Goal: Task Accomplishment & Management: Manage account settings

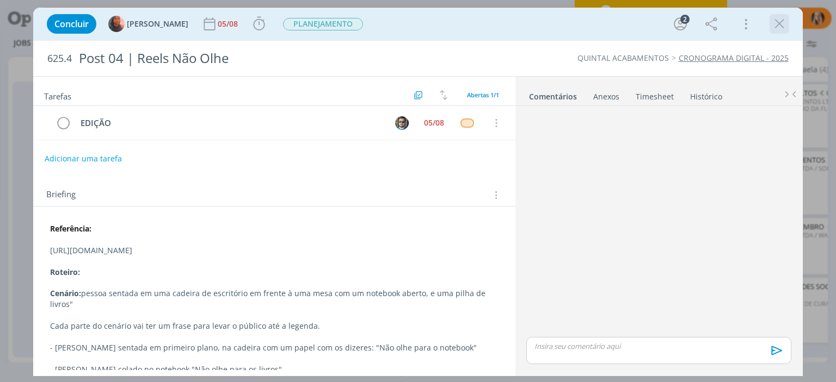
scroll to position [33, 0]
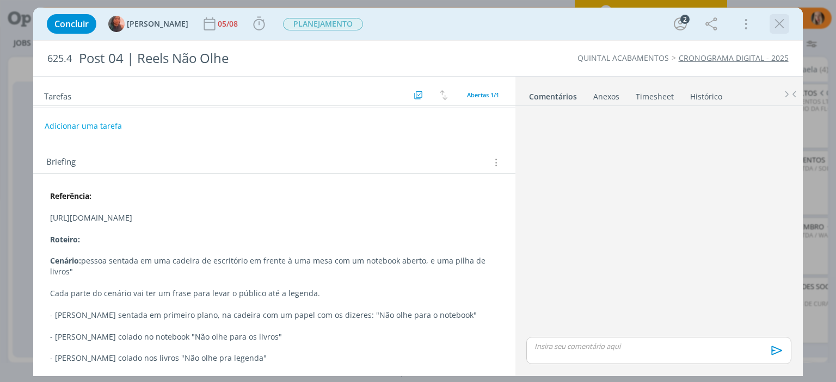
click at [780, 21] on icon "dialog" at bounding box center [779, 24] width 16 height 16
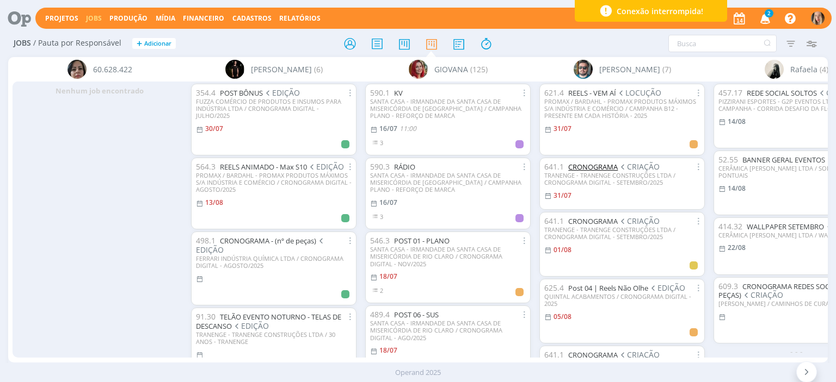
click at [606, 169] on link "CRONOGRAMA" at bounding box center [593, 167] width 50 height 10
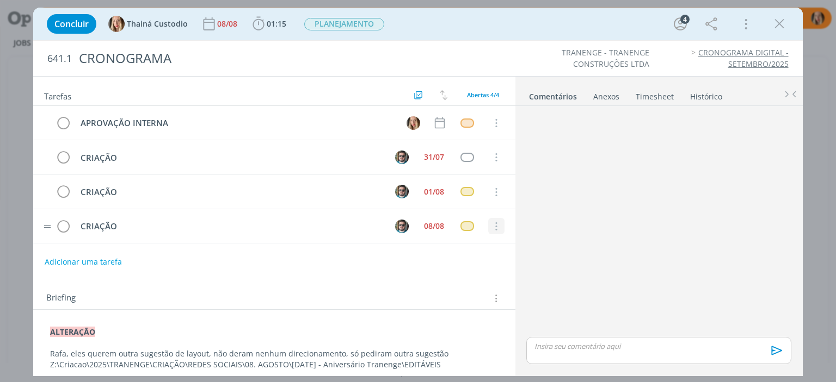
click at [494, 224] on icon "dialog" at bounding box center [496, 227] width 12 height 10
click at [461, 211] on link "Cancelar" at bounding box center [461, 209] width 86 height 17
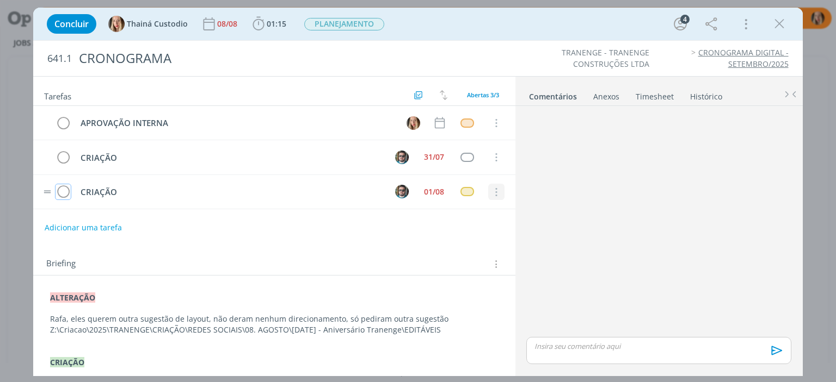
click at [490, 193] on icon "dialog" at bounding box center [496, 193] width 12 height 10
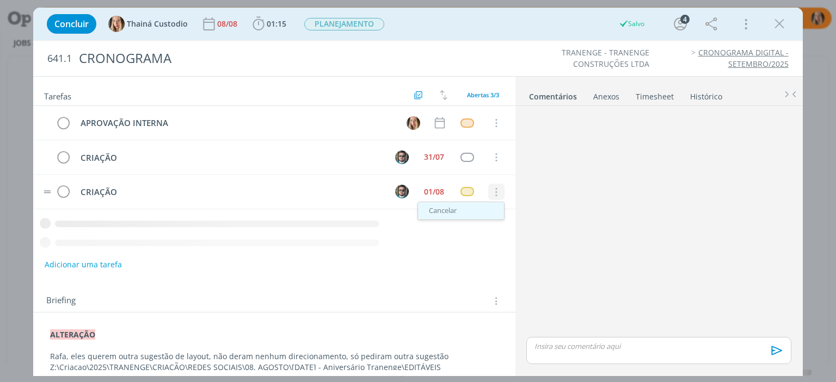
click at [459, 207] on link "Cancelar" at bounding box center [461, 210] width 86 height 17
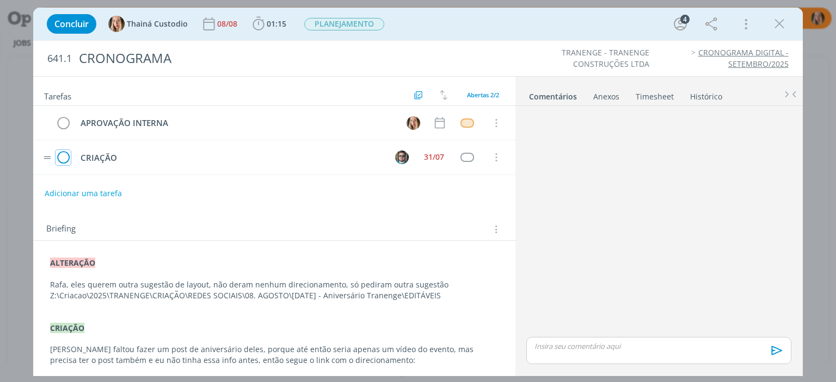
click at [60, 154] on icon "dialog" at bounding box center [62, 158] width 15 height 16
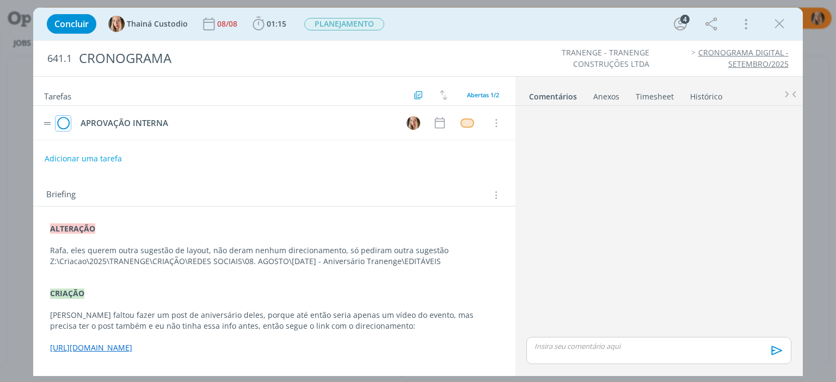
click at [63, 120] on icon "dialog" at bounding box center [62, 123] width 15 height 16
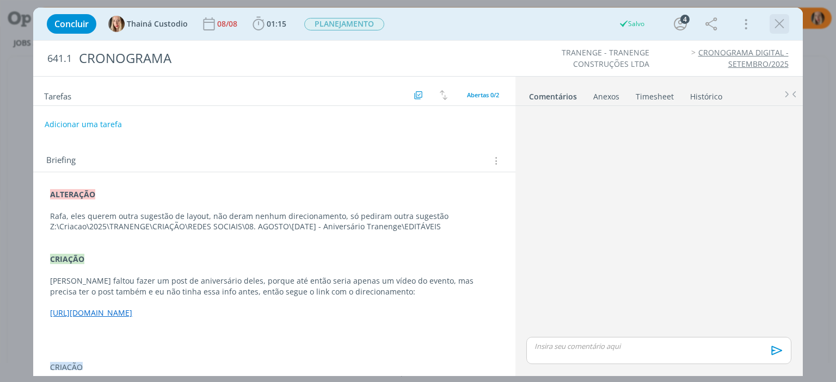
click at [776, 29] on icon "dialog" at bounding box center [779, 24] width 16 height 16
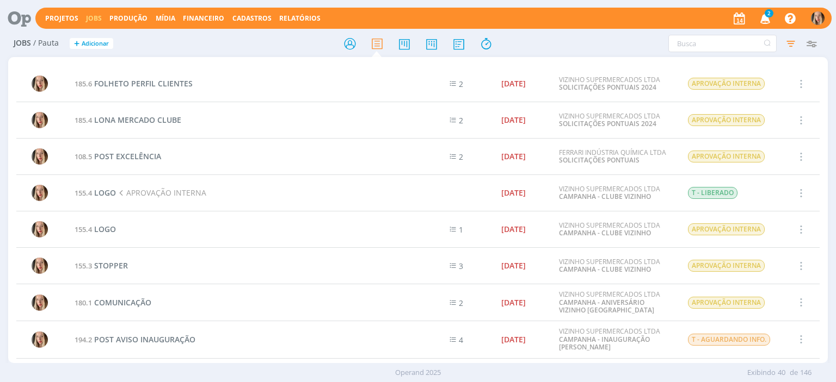
click at [91, 19] on link "Jobs" at bounding box center [94, 18] width 16 height 9
click at [433, 49] on icon at bounding box center [432, 43] width 20 height 21
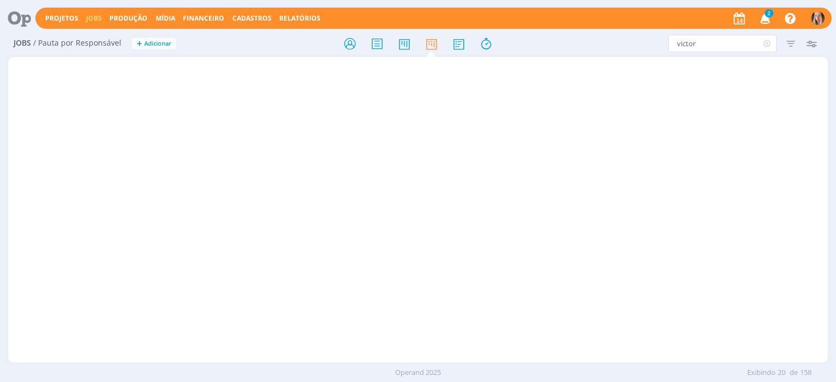
click at [688, 45] on input "victor" at bounding box center [722, 43] width 108 height 17
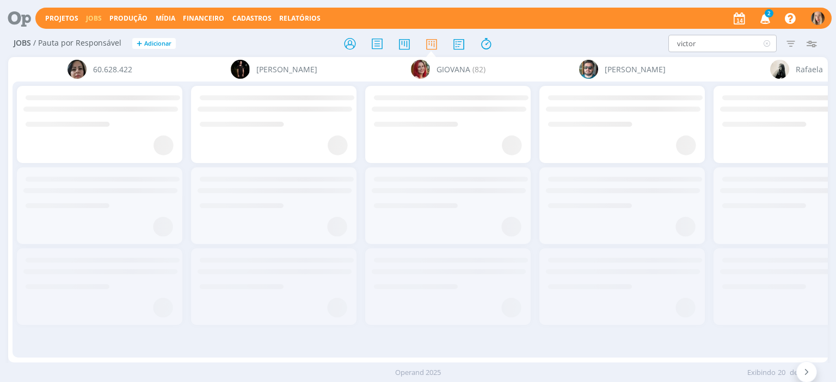
click at [707, 42] on input "victor" at bounding box center [722, 43] width 108 height 17
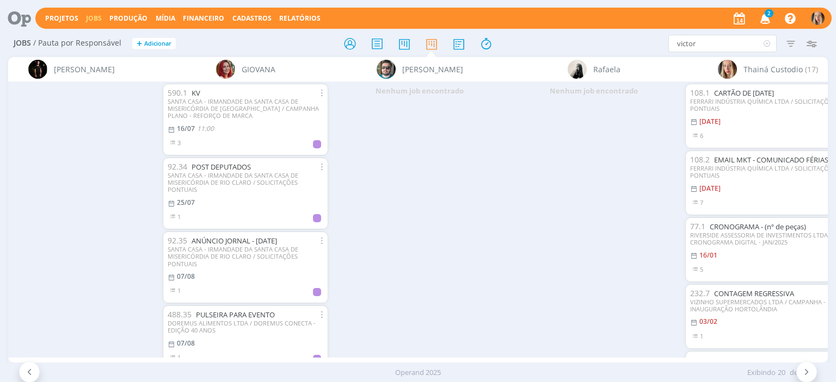
scroll to position [0, 582]
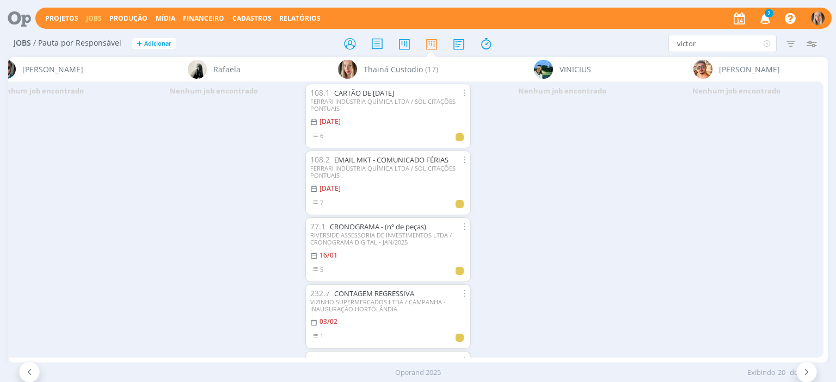
type input "victor"
click at [744, 72] on span "[PERSON_NAME]" at bounding box center [749, 69] width 61 height 11
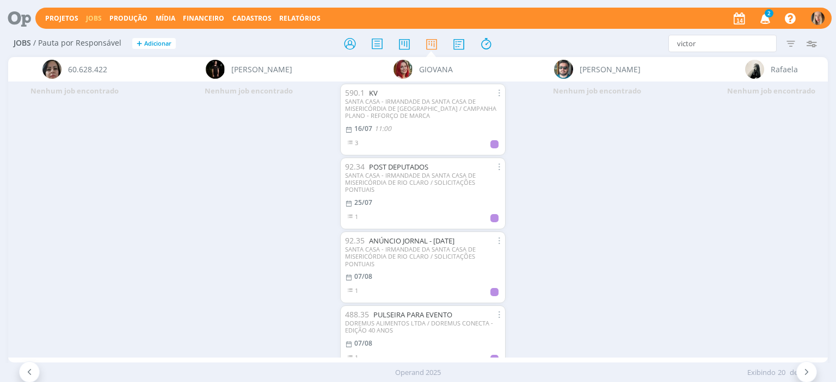
scroll to position [0, 22]
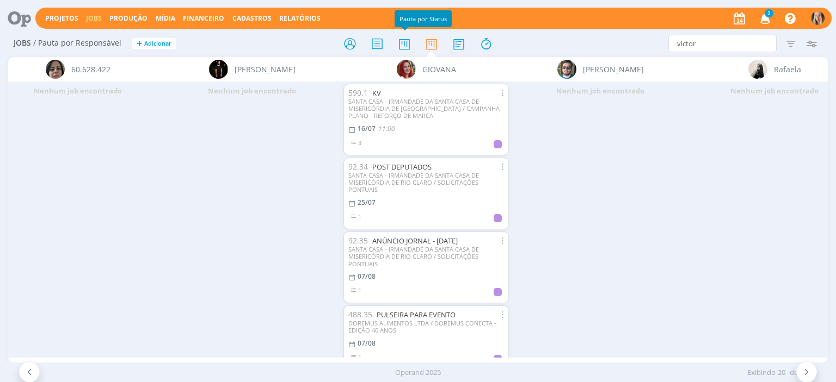
click at [387, 42] on div at bounding box center [417, 44] width 273 height 20
click at [376, 43] on icon at bounding box center [377, 43] width 20 height 21
click at [409, 44] on icon at bounding box center [404, 43] width 20 height 21
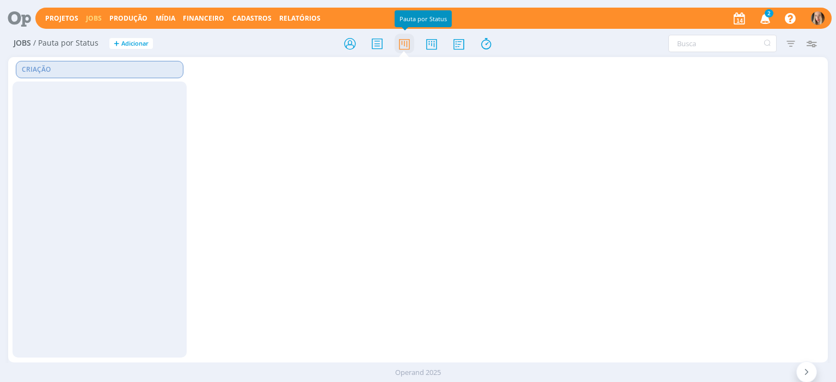
click at [407, 45] on icon at bounding box center [404, 43] width 20 height 21
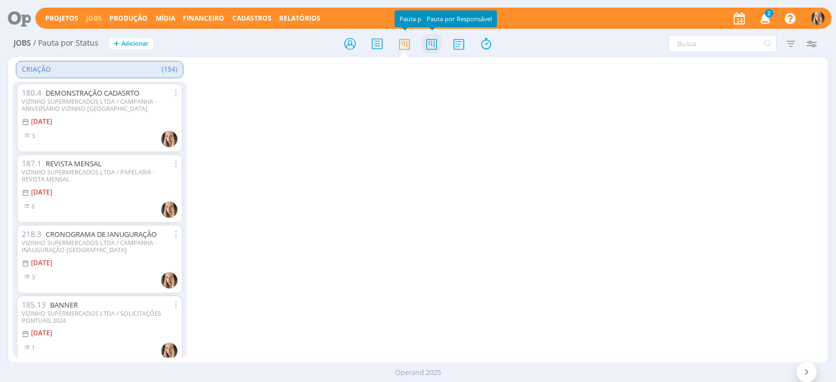
click at [428, 47] on icon at bounding box center [432, 43] width 20 height 21
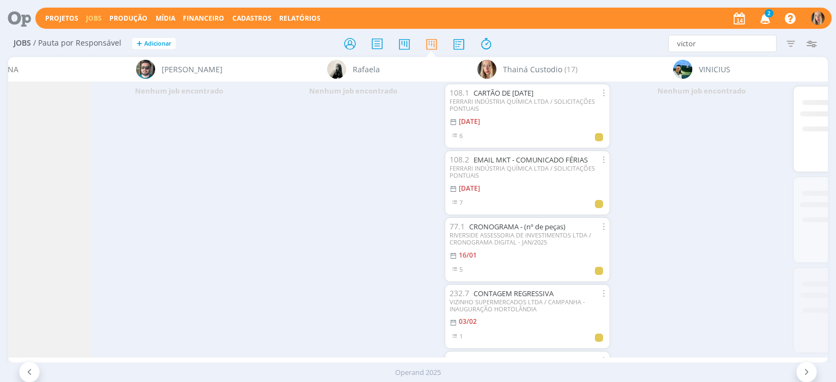
scroll to position [0, 582]
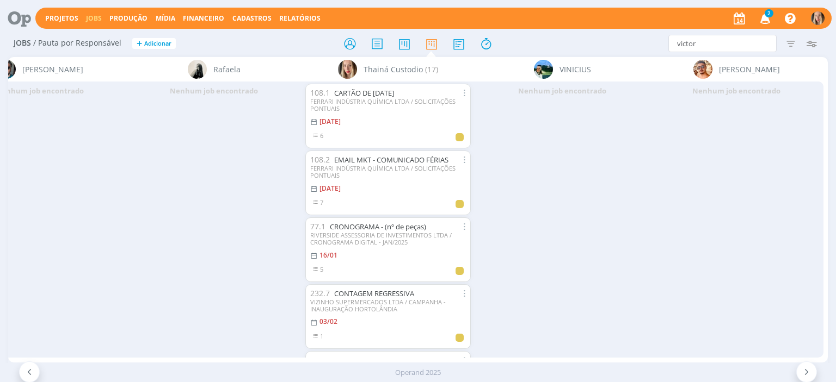
click at [768, 20] on icon "button" at bounding box center [765, 18] width 19 height 18
